Goal: Task Accomplishment & Management: Manage account settings

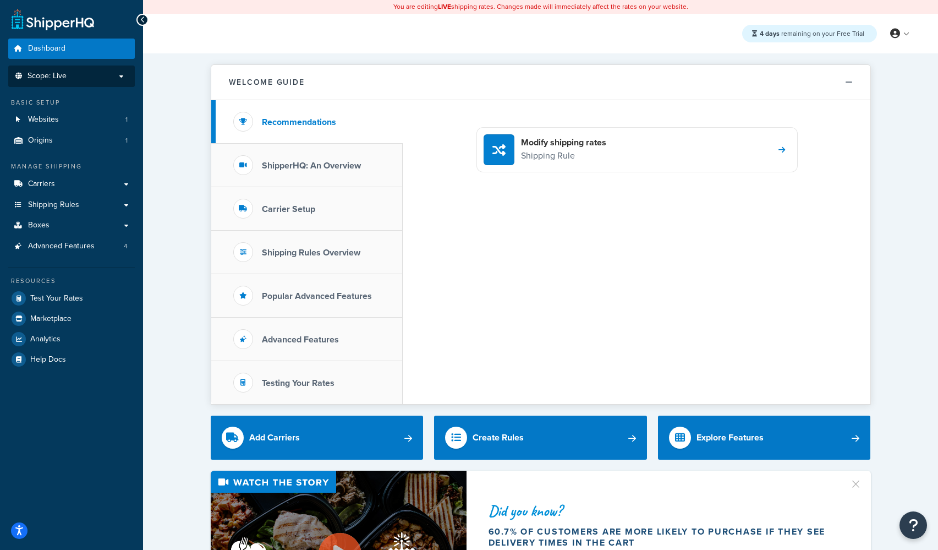
click at [49, 85] on li "Scope: Live" at bounding box center [71, 75] width 127 height 21
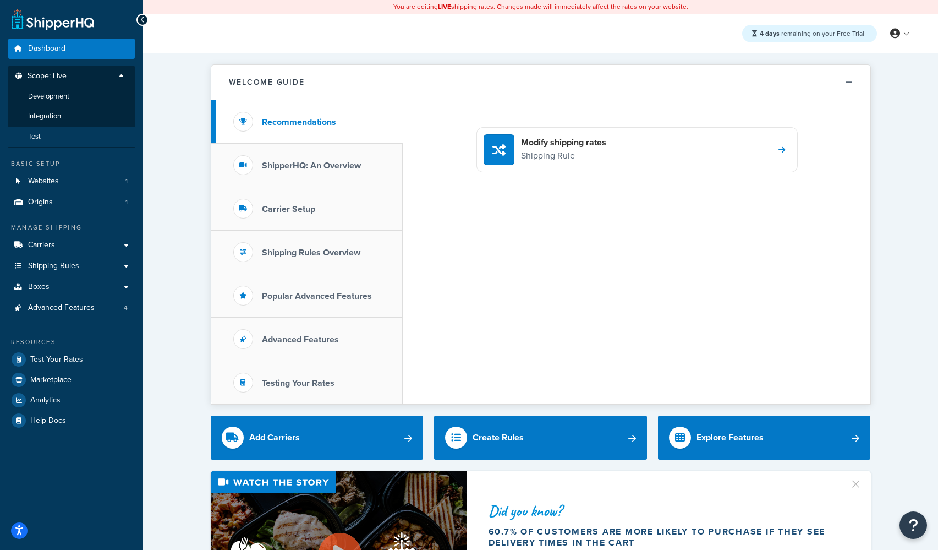
click at [51, 138] on li "Test" at bounding box center [72, 137] width 128 height 20
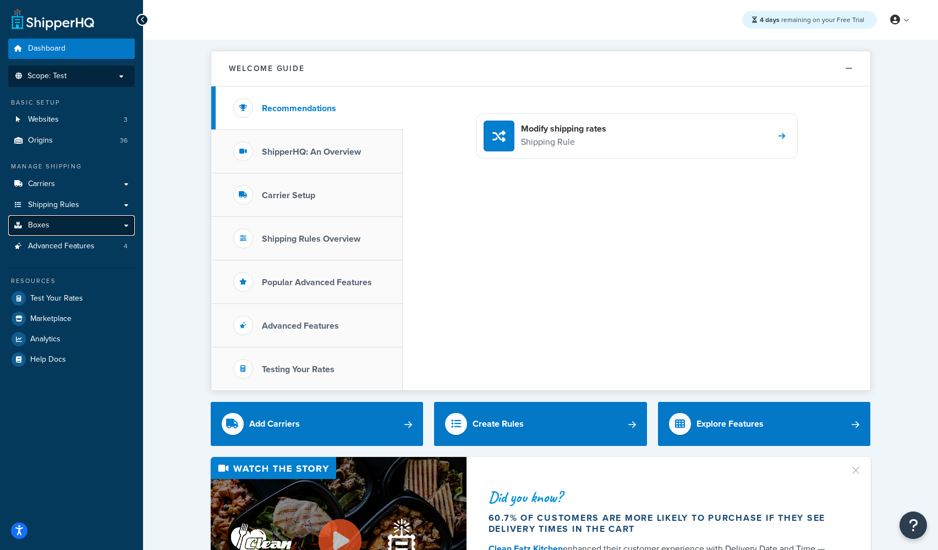
click at [59, 226] on link "Boxes" at bounding box center [71, 225] width 127 height 20
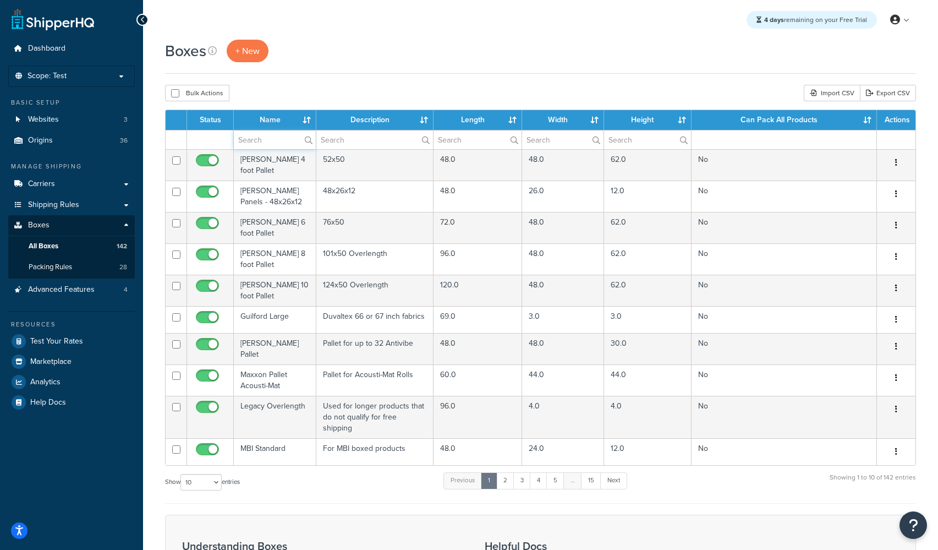
click at [249, 146] on input "text" at bounding box center [275, 139] width 82 height 19
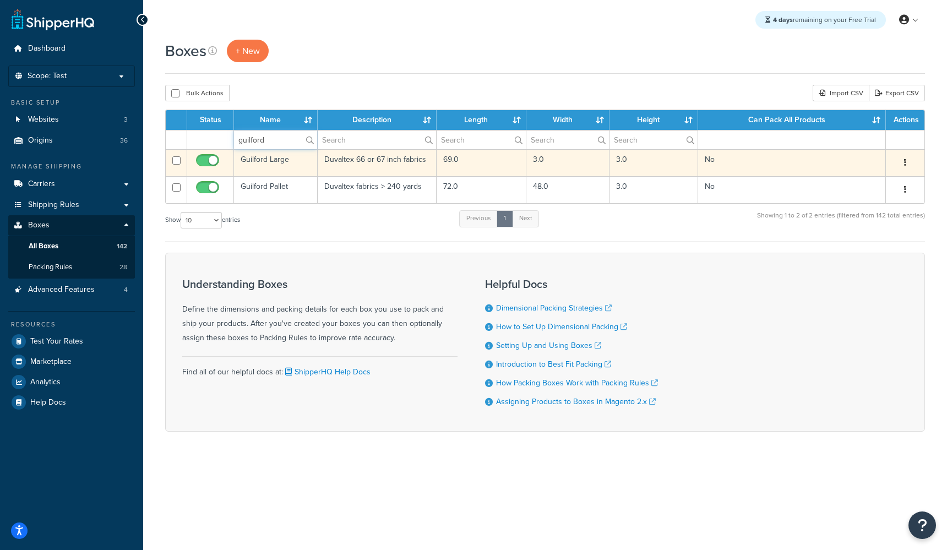
type input "guilford"
click at [266, 161] on td "Guilford Large" at bounding box center [276, 162] width 84 height 27
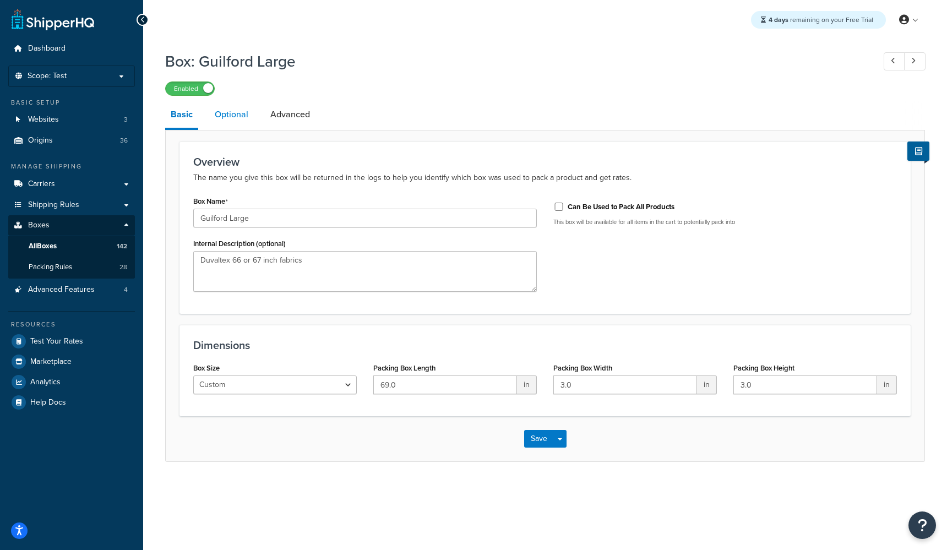
click at [223, 116] on link "Optional" at bounding box center [231, 114] width 45 height 26
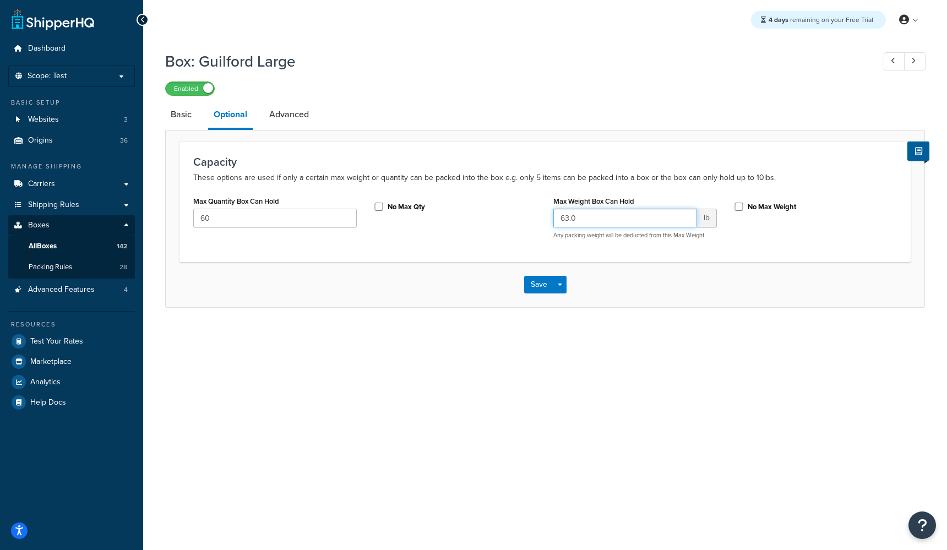
drag, startPoint x: 569, startPoint y: 218, endPoint x: 520, endPoint y: 217, distance: 49.5
click at [520, 217] on div "Max Quantity Box Can Hold 60 No Max Qty Max Weight Box Can Hold 63.0 lb Any pac…" at bounding box center [545, 220] width 720 height 54
type input "48.0"
drag, startPoint x: 221, startPoint y: 217, endPoint x: 162, endPoint y: 219, distance: 58.4
click at [162, 219] on div "Box: Guilford Large Enabled Basic Optional Advanced Capacity These options are …" at bounding box center [545, 190] width 804 height 290
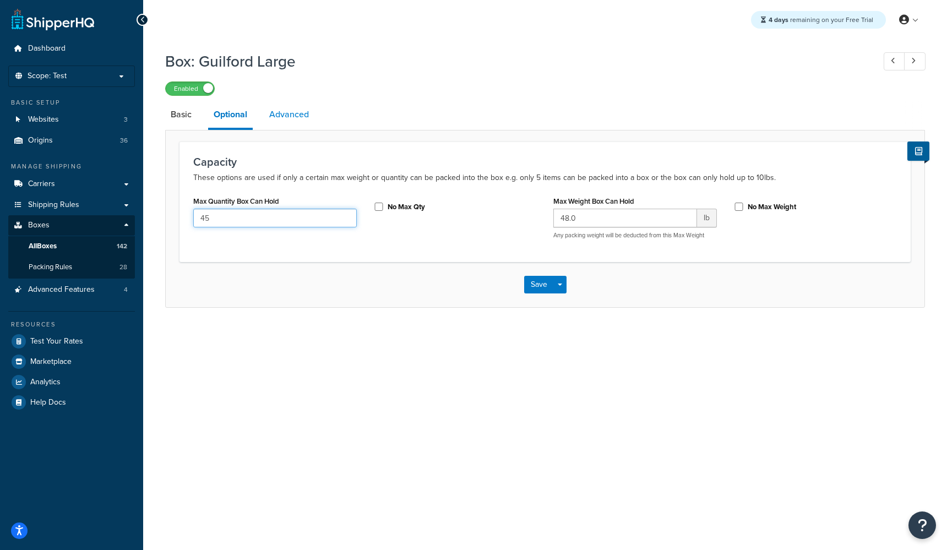
type input "45"
click at [305, 110] on link "Advanced" at bounding box center [289, 114] width 51 height 26
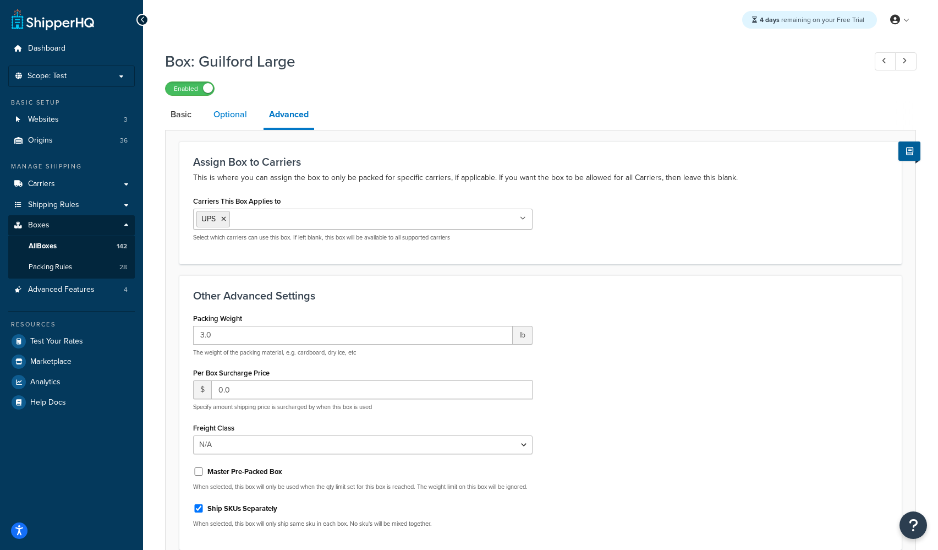
click at [216, 118] on link "Optional" at bounding box center [230, 114] width 45 height 26
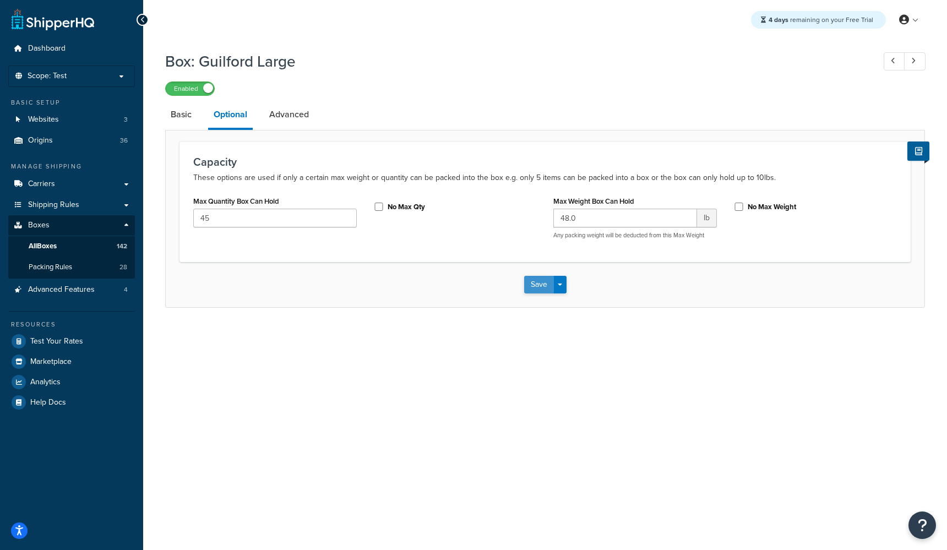
click at [538, 286] on button "Save" at bounding box center [539, 285] width 30 height 18
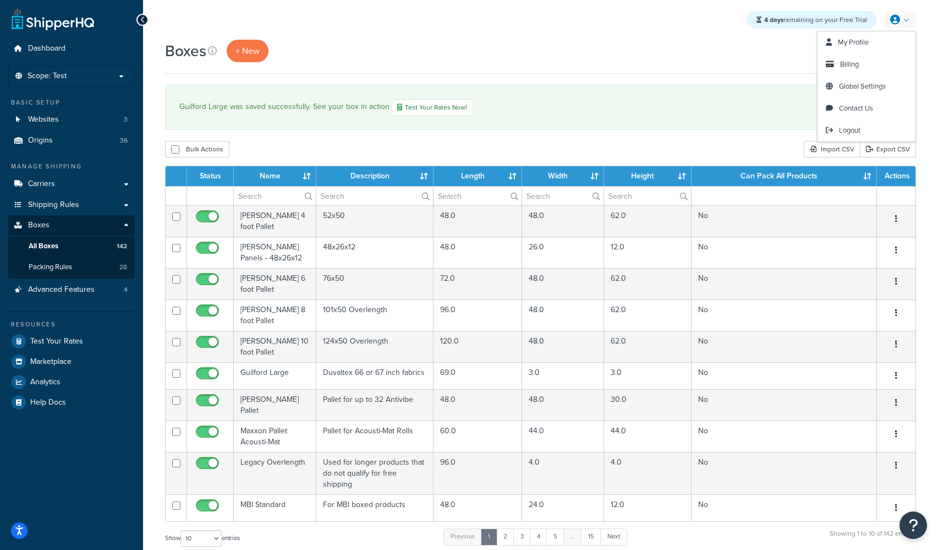
click at [904, 25] on link at bounding box center [900, 20] width 31 height 17
click at [850, 129] on span "Logout" at bounding box center [849, 130] width 21 height 10
